Goal: Information Seeking & Learning: Learn about a topic

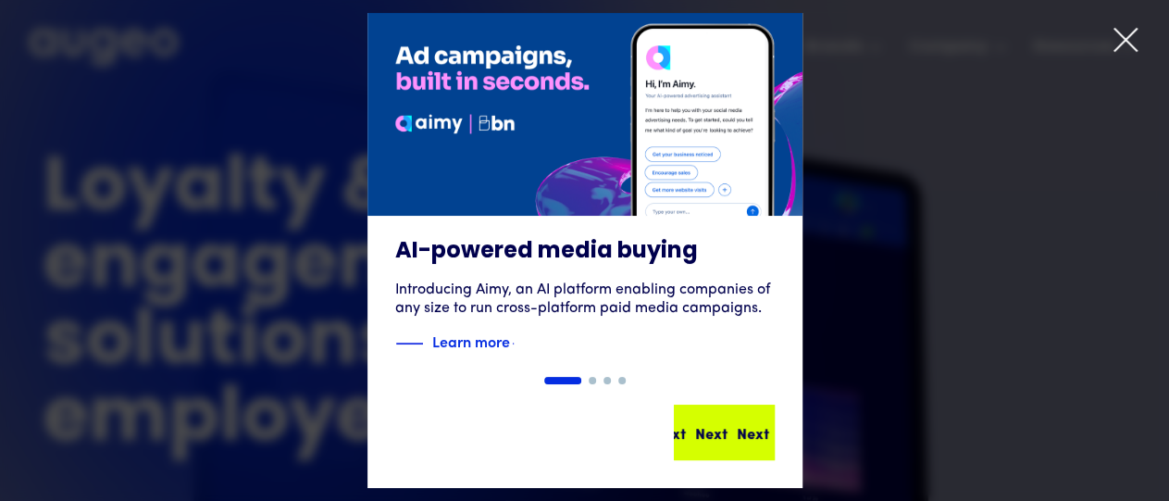
click at [737, 427] on div "Next" at bounding box center [753, 432] width 32 height 22
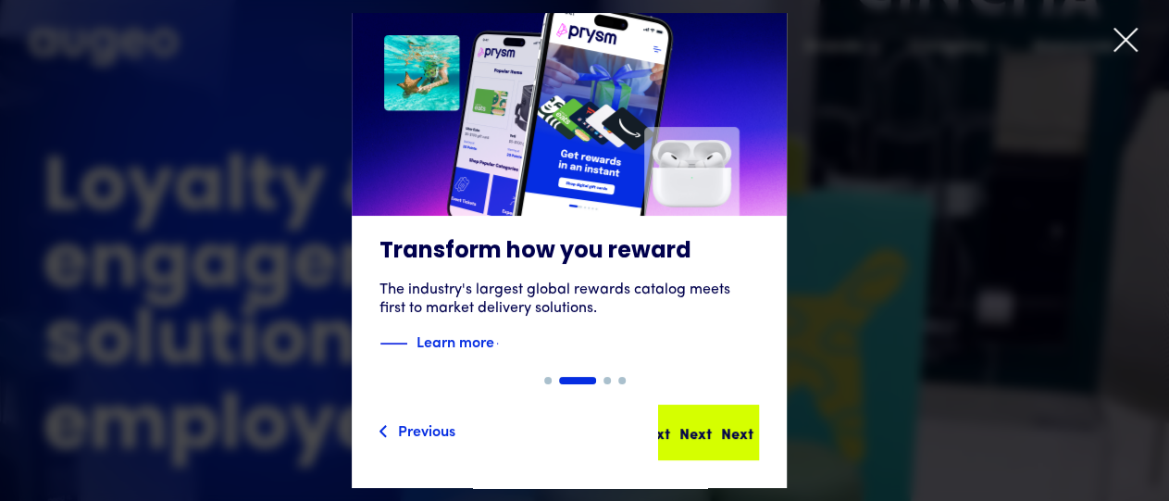
click at [725, 433] on div "Next" at bounding box center [737, 432] width 32 height 22
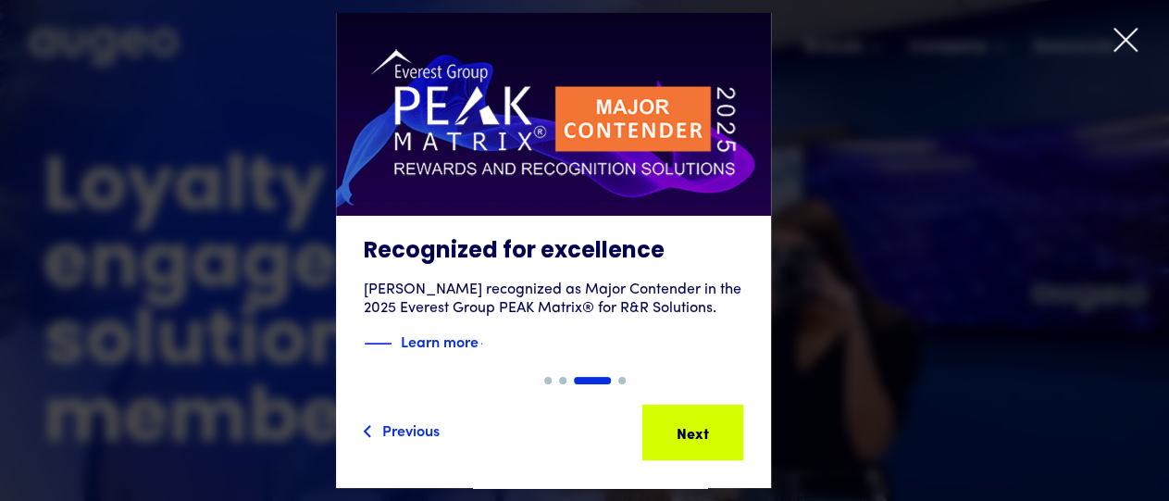
click at [431, 436] on div "Previous" at bounding box center [410, 430] width 57 height 22
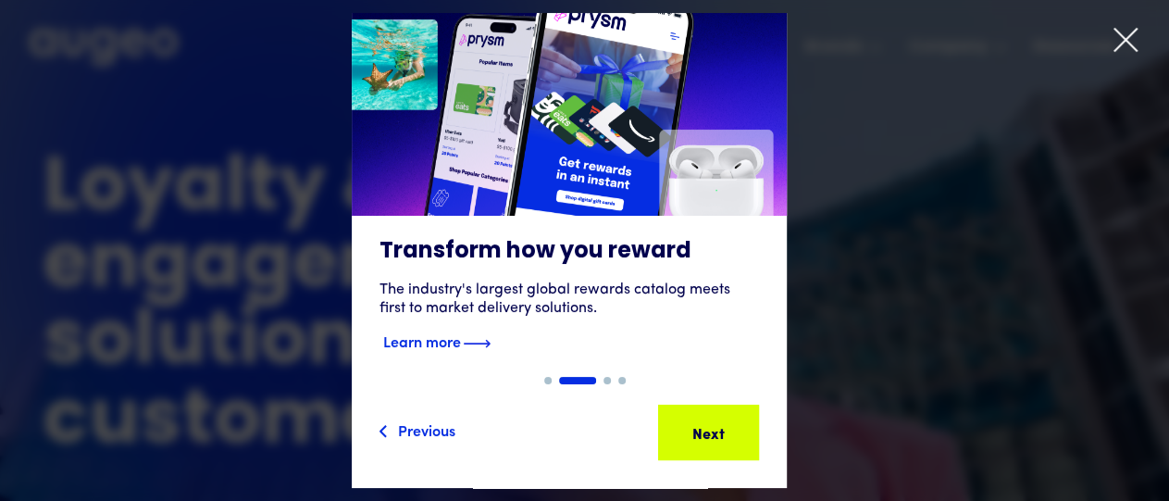
click at [458, 347] on strong "Learn more" at bounding box center [422, 341] width 78 height 20
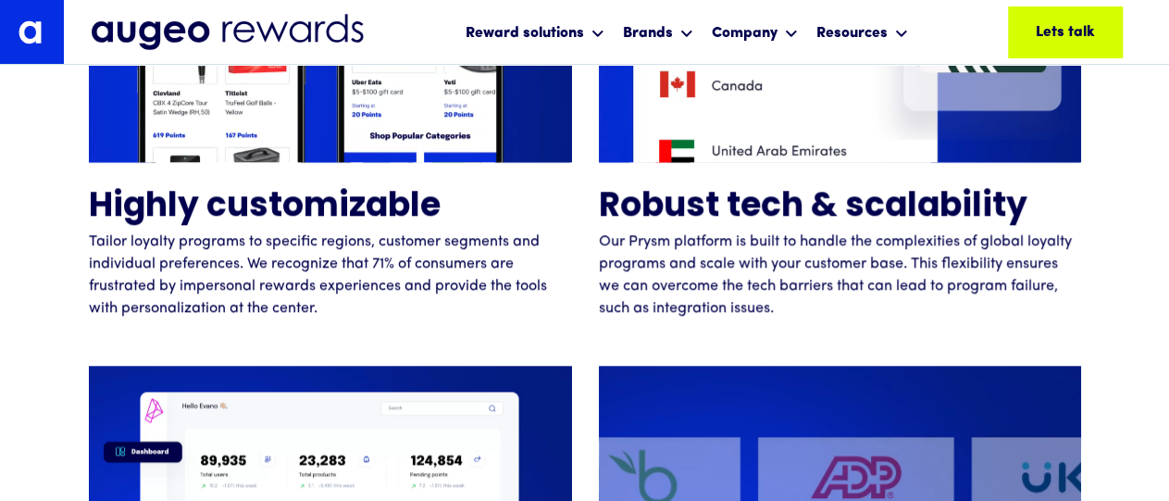
scroll to position [4293, 0]
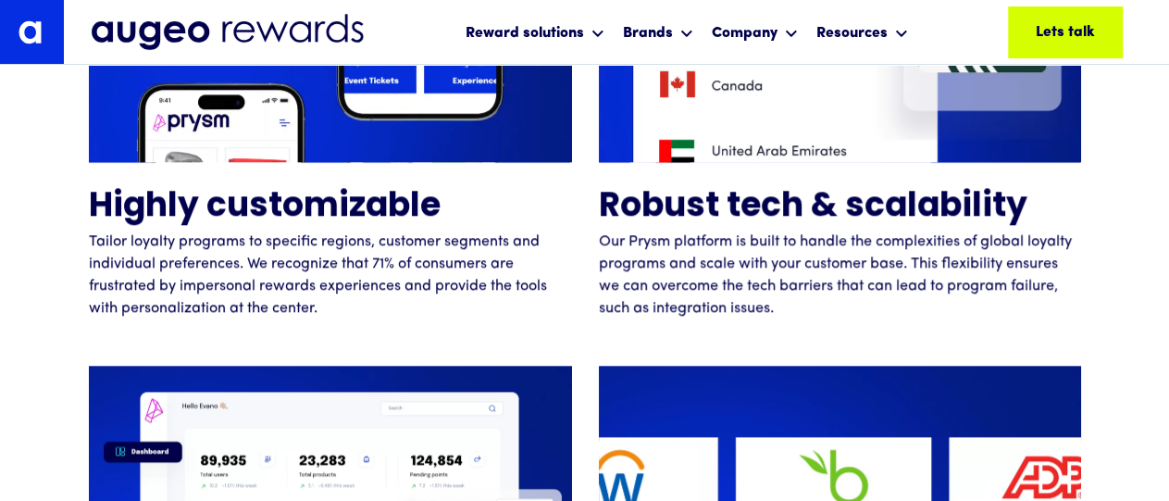
click at [1116, 291] on div "Adaptive technology that flexes to your program’s every objective Highly custom…" at bounding box center [584, 235] width 1169 height 1310
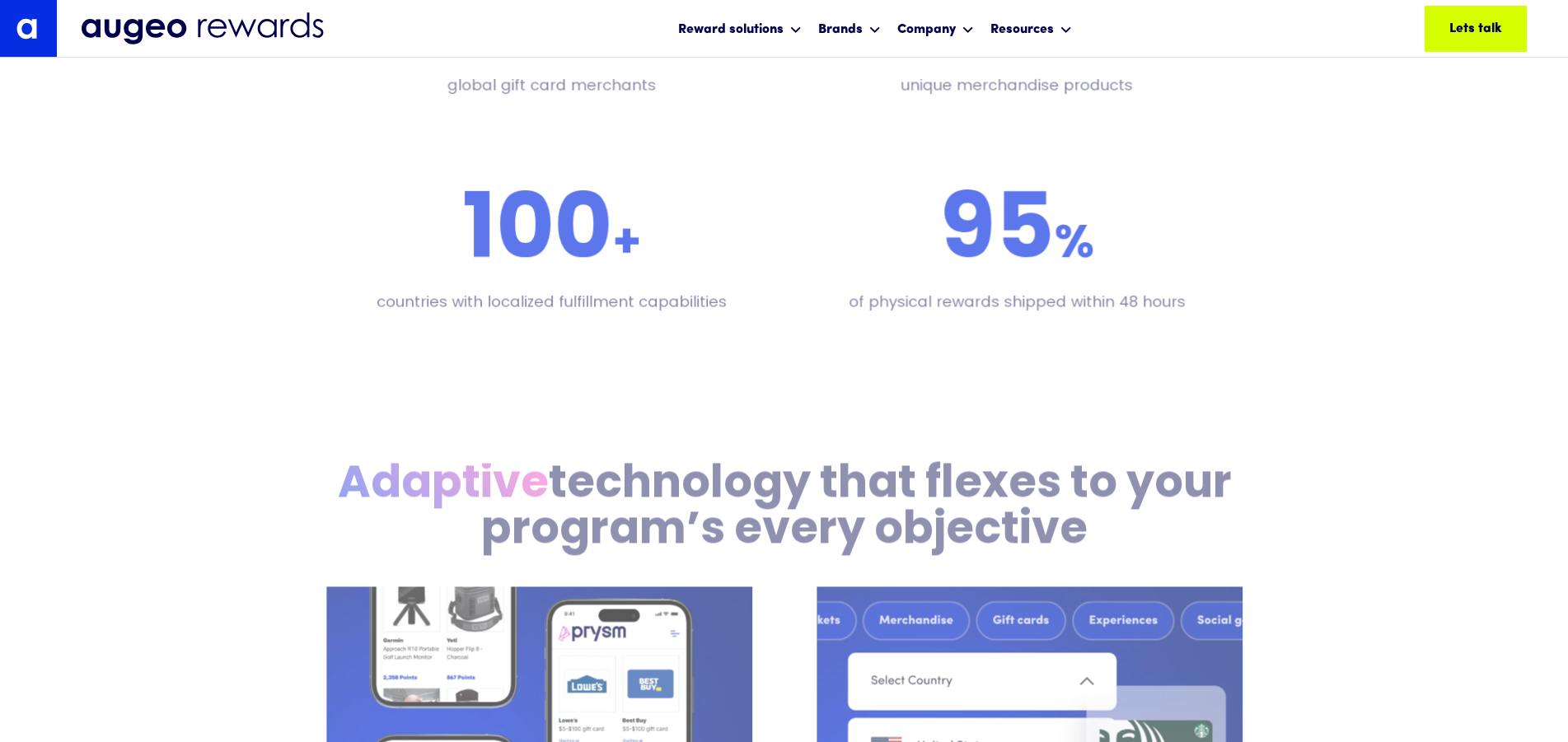
scroll to position [3456, 0]
